Goal: Find specific page/section: Find specific page/section

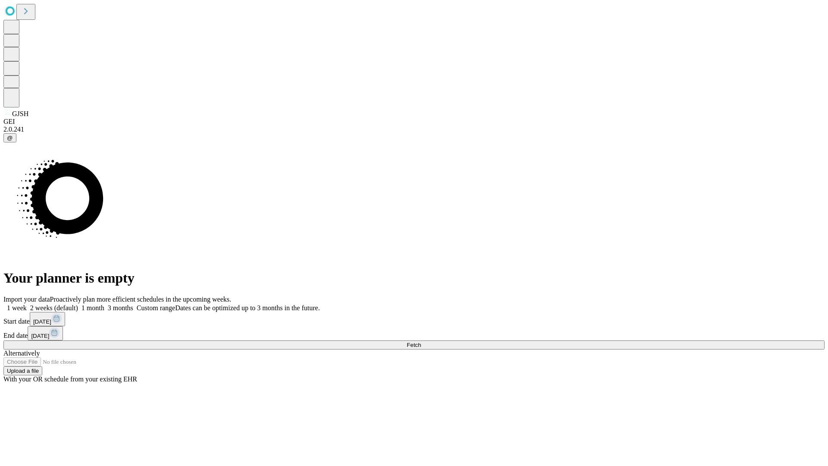
click at [421, 341] on span "Fetch" at bounding box center [414, 344] width 14 height 6
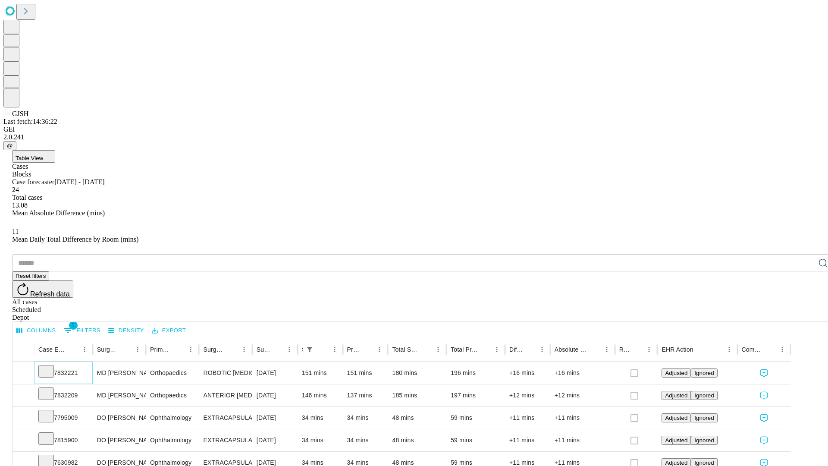
click at [50, 366] on icon at bounding box center [46, 370] width 9 height 9
